Goal: Task Accomplishment & Management: Complete application form

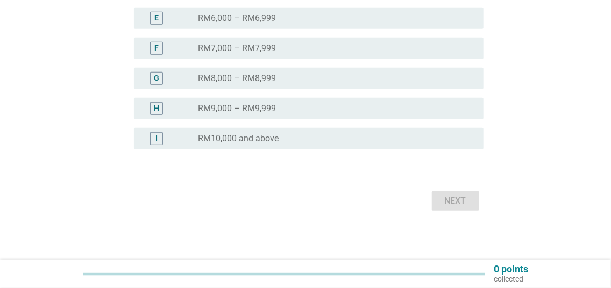
scroll to position [325, 0]
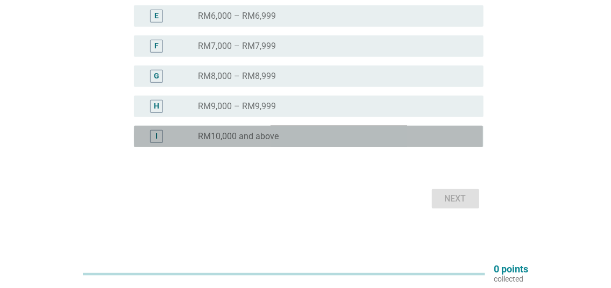
click at [206, 139] on label "RM10,000 and above" at bounding box center [238, 136] width 81 height 11
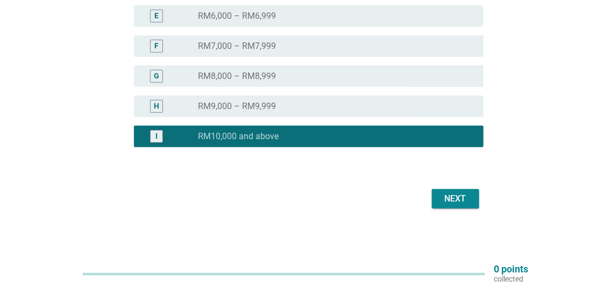
click at [453, 203] on div "Next" at bounding box center [456, 199] width 30 height 13
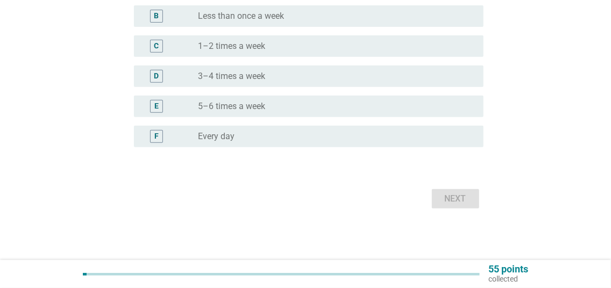
scroll to position [0, 0]
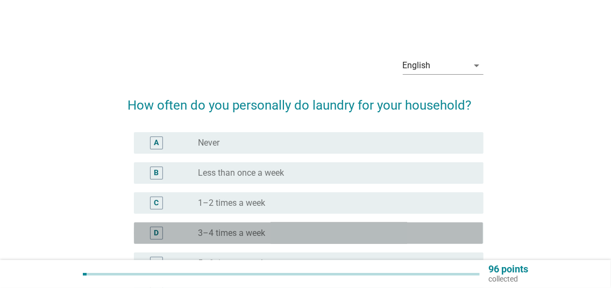
click at [275, 230] on div "radio_button_unchecked 3–4 times a week" at bounding box center [332, 233] width 268 height 11
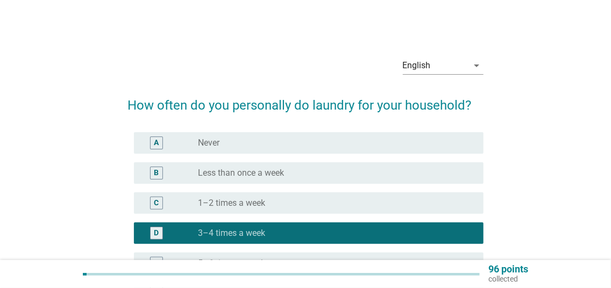
scroll to position [157, 0]
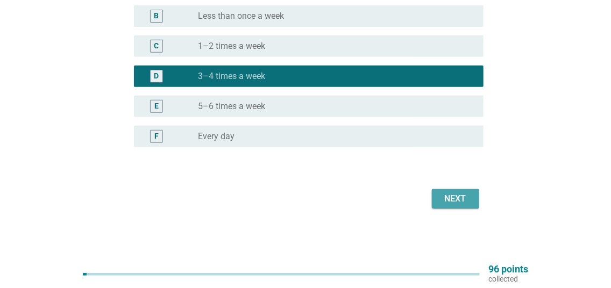
click at [460, 196] on div "Next" at bounding box center [456, 199] width 30 height 13
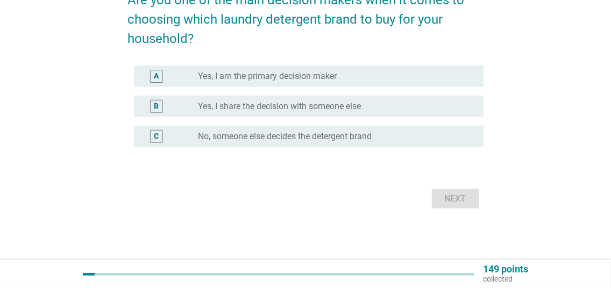
scroll to position [0, 0]
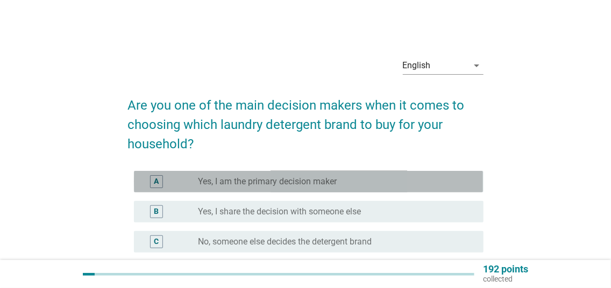
click at [293, 182] on label "Yes, I am the primary decision maker" at bounding box center [267, 181] width 139 height 11
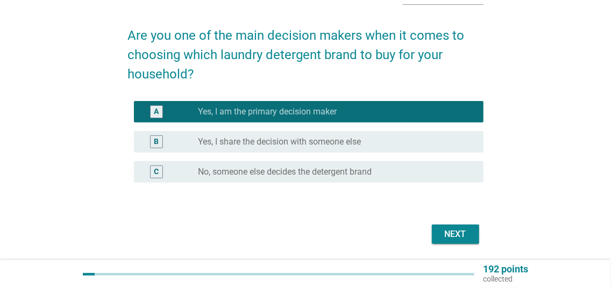
scroll to position [105, 0]
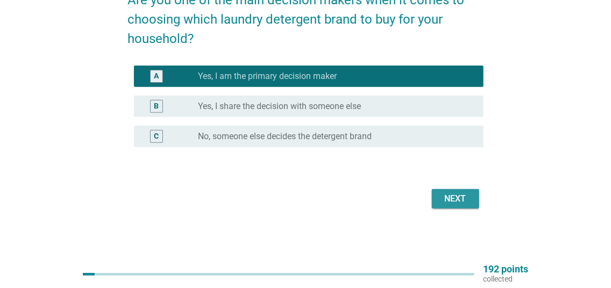
drag, startPoint x: 456, startPoint y: 203, endPoint x: 436, endPoint y: 203, distance: 19.9
click at [456, 203] on div "Next" at bounding box center [456, 199] width 30 height 13
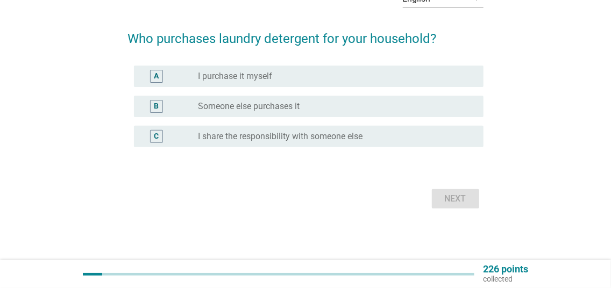
scroll to position [0, 0]
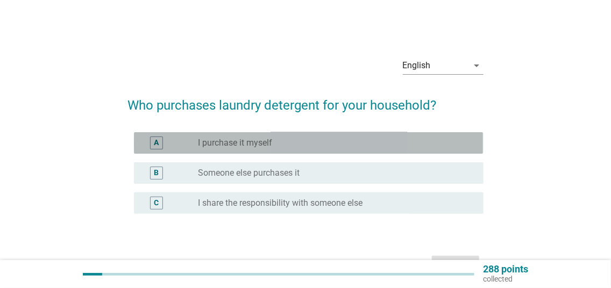
click at [211, 141] on label "I purchase it myself" at bounding box center [235, 143] width 74 height 11
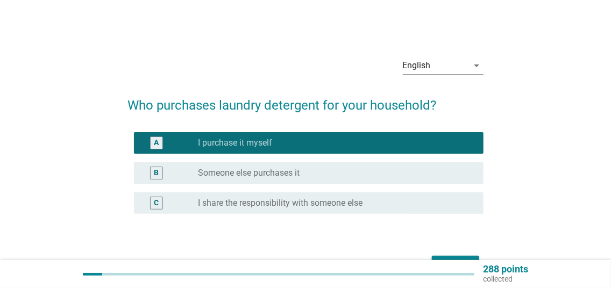
scroll to position [67, 0]
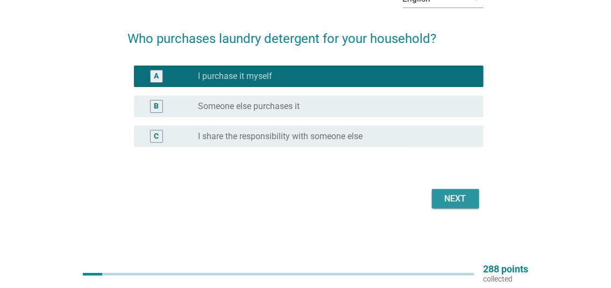
drag, startPoint x: 466, startPoint y: 201, endPoint x: 421, endPoint y: 194, distance: 45.2
click at [465, 201] on div "Next" at bounding box center [456, 199] width 30 height 13
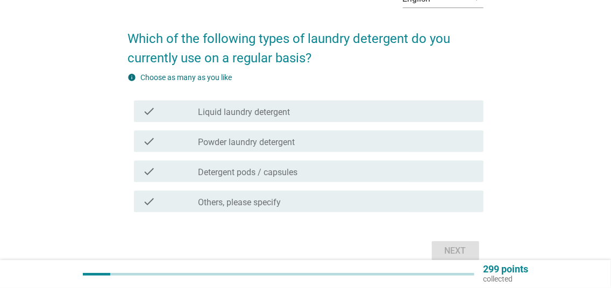
scroll to position [0, 0]
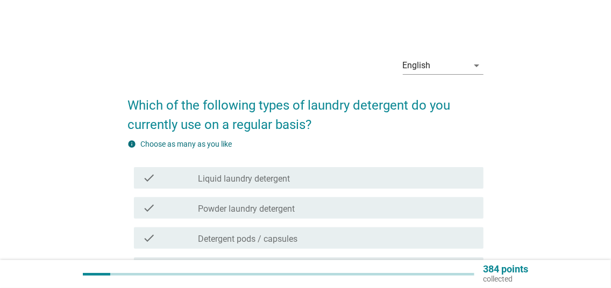
click at [194, 185] on div "check check_box_outline_blank Liquid laundry detergent" at bounding box center [308, 178] width 349 height 22
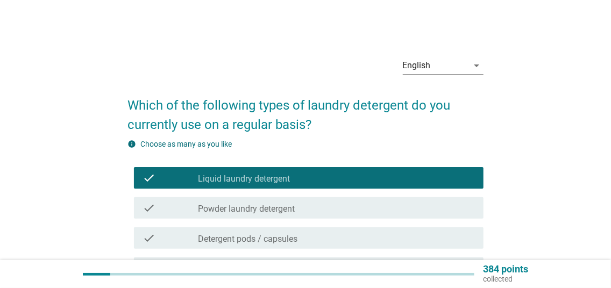
scroll to position [119, 0]
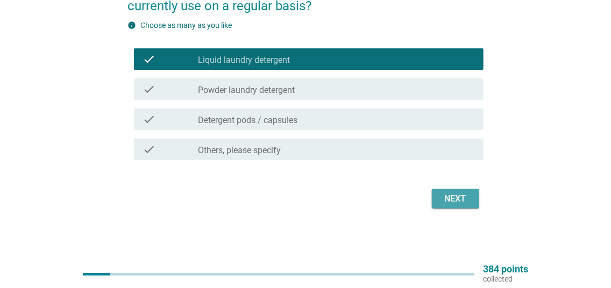
click at [450, 197] on div "Next" at bounding box center [456, 199] width 30 height 13
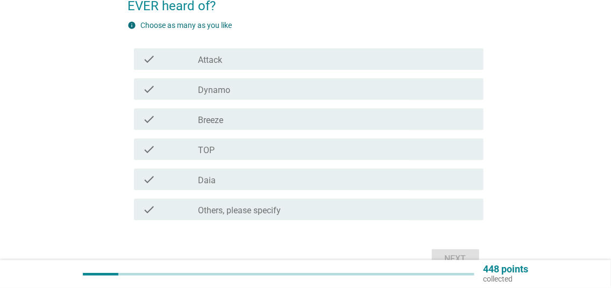
scroll to position [0, 0]
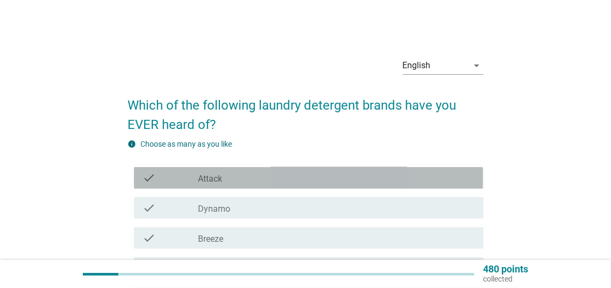
drag, startPoint x: 267, startPoint y: 177, endPoint x: 264, endPoint y: 193, distance: 15.9
click at [267, 177] on div "check_box_outline_blank Attack" at bounding box center [336, 178] width 276 height 13
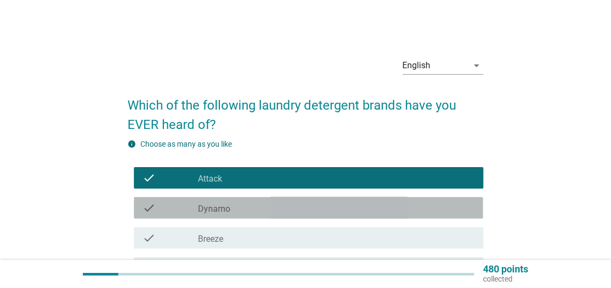
click at [261, 208] on div "check_box_outline_blank Dynamo" at bounding box center [336, 208] width 276 height 13
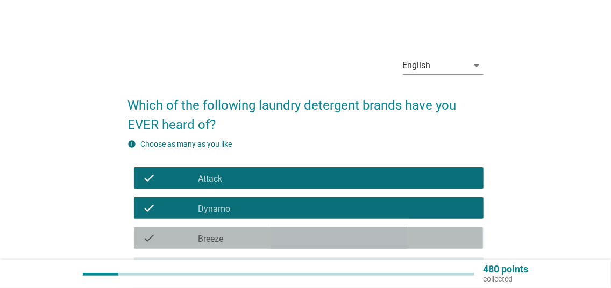
click at [253, 239] on div "check_box_outline_blank Breeze" at bounding box center [336, 238] width 276 height 13
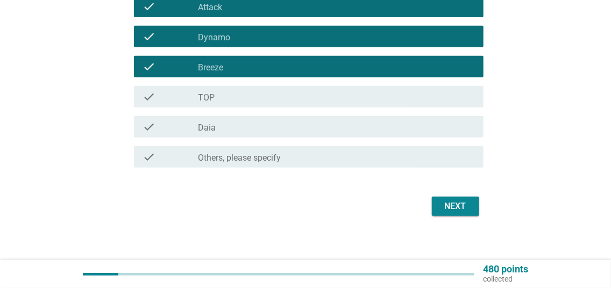
scroll to position [179, 0]
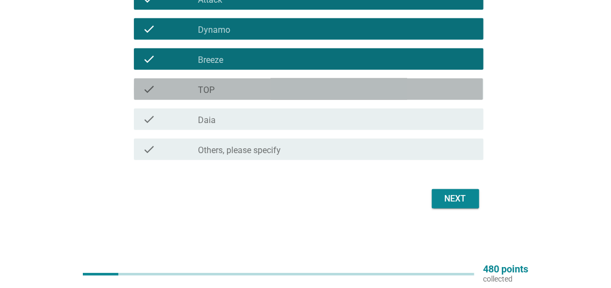
click at [259, 89] on div "check_box_outline_blank TOP" at bounding box center [336, 89] width 276 height 13
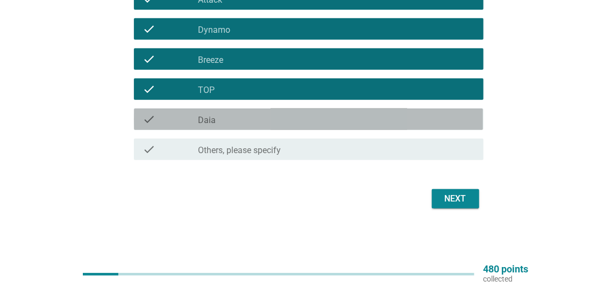
click at [246, 120] on div "check_box_outline_blank Daia" at bounding box center [336, 119] width 276 height 13
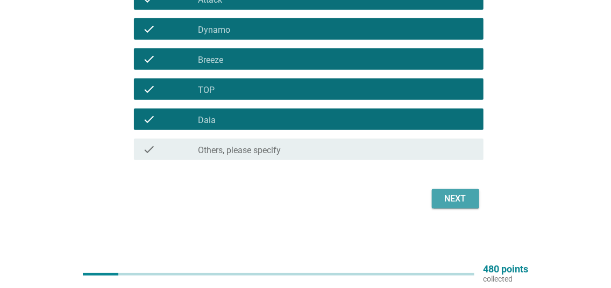
click at [446, 200] on div "Next" at bounding box center [456, 199] width 30 height 13
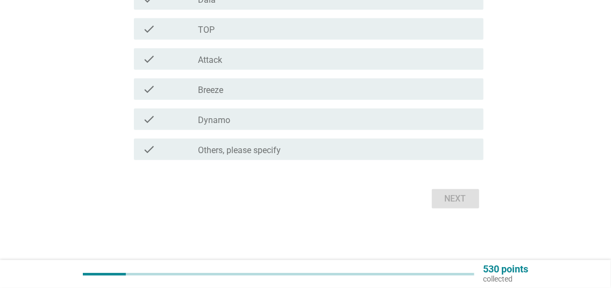
scroll to position [0, 0]
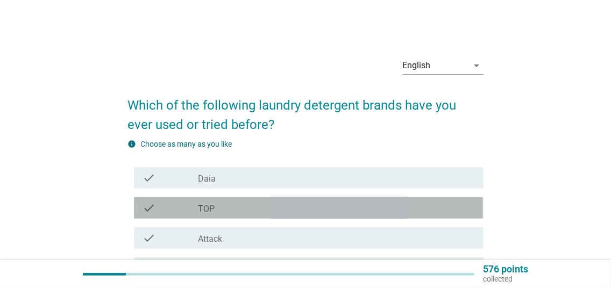
click at [261, 212] on div "check_box_outline_blank TOP" at bounding box center [336, 208] width 276 height 13
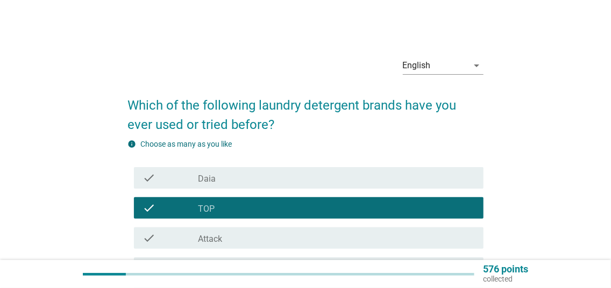
click at [267, 233] on div "check_box_outline_blank Attack" at bounding box center [336, 238] width 276 height 13
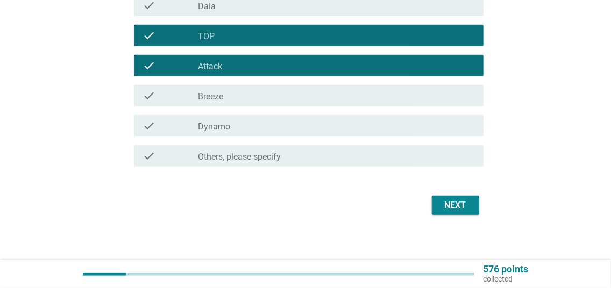
scroll to position [179, 0]
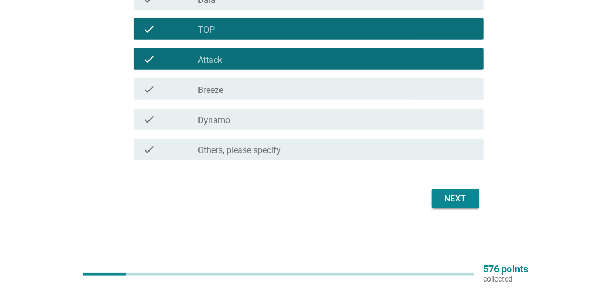
click at [279, 93] on div "check_box_outline_blank Breeze" at bounding box center [336, 89] width 276 height 13
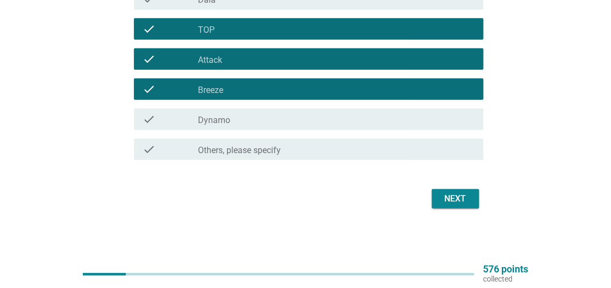
drag, startPoint x: 279, startPoint y: 117, endPoint x: 283, endPoint y: 122, distance: 6.5
click at [279, 119] on div "check_box_outline_blank Dynamo" at bounding box center [336, 119] width 276 height 13
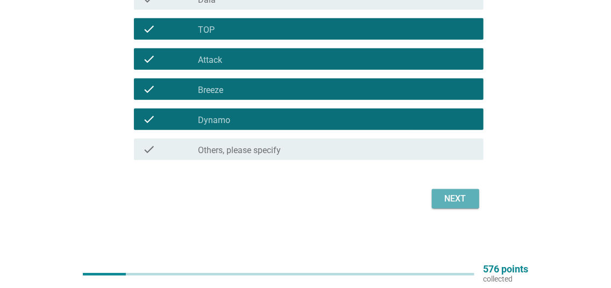
drag, startPoint x: 454, startPoint y: 200, endPoint x: 251, endPoint y: 173, distance: 204.6
click at [451, 200] on div "Next" at bounding box center [456, 199] width 30 height 13
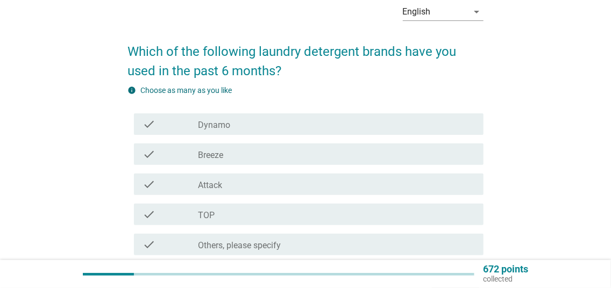
scroll to position [58, 0]
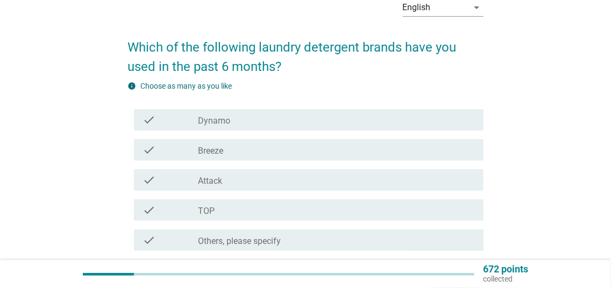
click at [372, 204] on div "check_box TOP" at bounding box center [336, 210] width 276 height 13
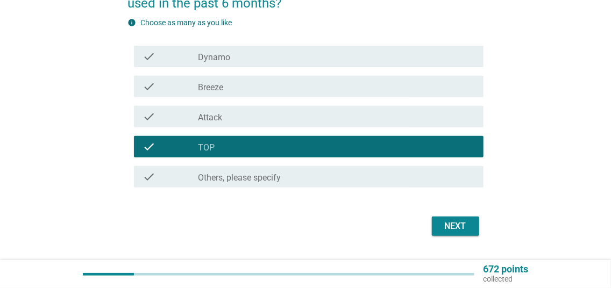
scroll to position [149, 0]
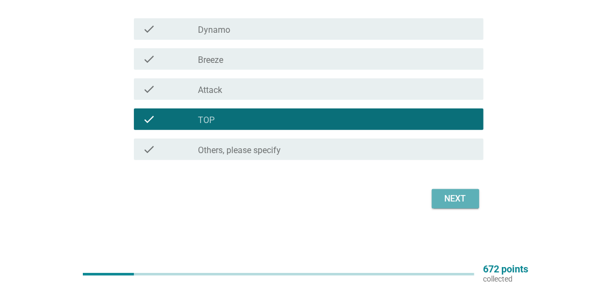
drag, startPoint x: 456, startPoint y: 199, endPoint x: 331, endPoint y: 190, distance: 125.7
click at [453, 200] on div "Next" at bounding box center [456, 199] width 30 height 13
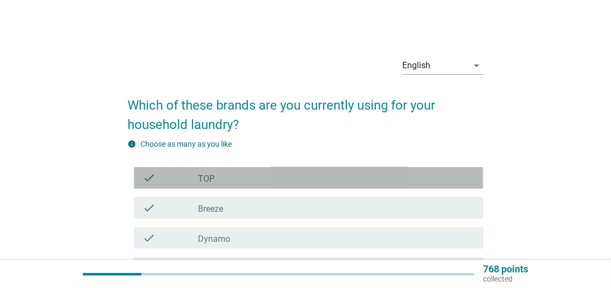
click at [284, 179] on div "check_box TOP" at bounding box center [336, 178] width 276 height 13
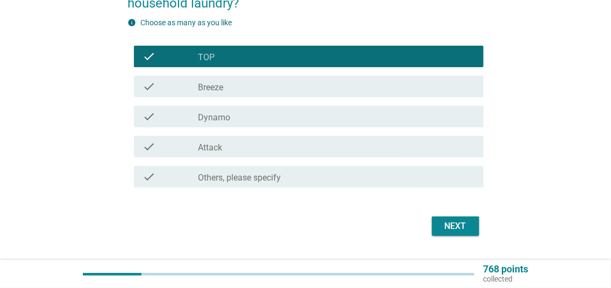
scroll to position [149, 0]
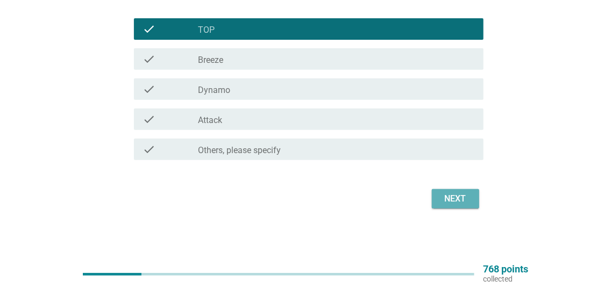
drag, startPoint x: 458, startPoint y: 197, endPoint x: 436, endPoint y: 200, distance: 21.6
click at [456, 198] on div "Next" at bounding box center [456, 199] width 30 height 13
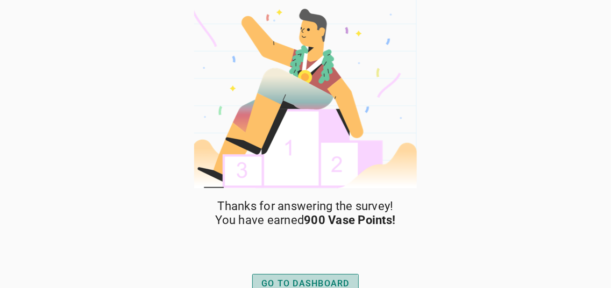
click at [289, 278] on div "GO TO DASHBOARD" at bounding box center [305, 284] width 88 height 13
